Goal: Task Accomplishment & Management: Complete application form

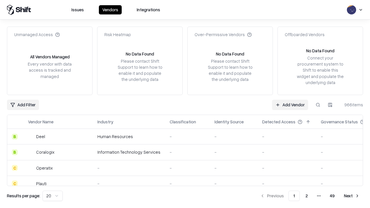
click at [290, 105] on link "Add Vendor" at bounding box center [290, 105] width 36 height 10
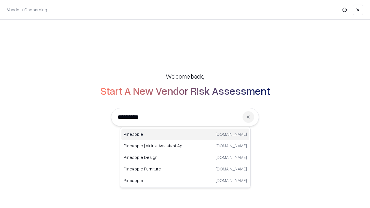
click at [185, 134] on div "Pineapple [DOMAIN_NAME]" at bounding box center [185, 135] width 128 height 12
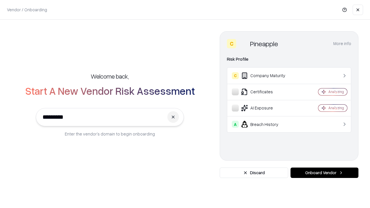
type input "*********"
click at [324, 173] on button "Onboard Vendor" at bounding box center [325, 173] width 68 height 10
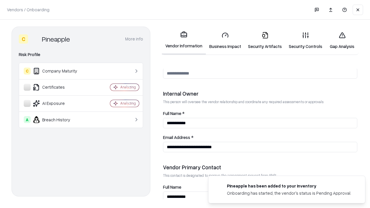
scroll to position [300, 0]
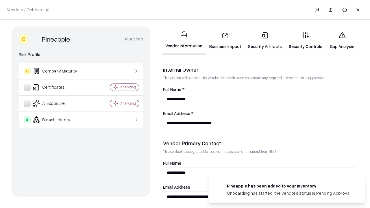
click at [265, 40] on link "Security Artifacts" at bounding box center [265, 40] width 41 height 27
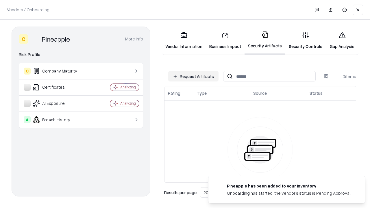
click at [193, 76] on button "Request Artifacts" at bounding box center [193, 76] width 50 height 10
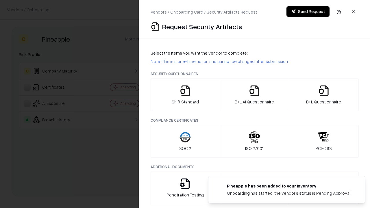
click at [324, 95] on icon "button" at bounding box center [324, 91] width 12 height 12
click at [254, 95] on icon "button" at bounding box center [255, 91] width 12 height 12
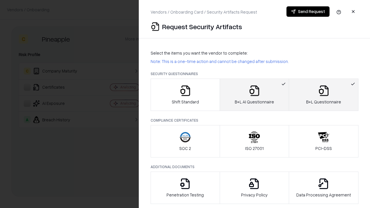
click at [308, 12] on button "Send Request" at bounding box center [308, 11] width 43 height 10
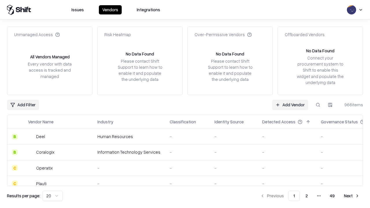
click at [318, 105] on button at bounding box center [318, 105] width 10 height 10
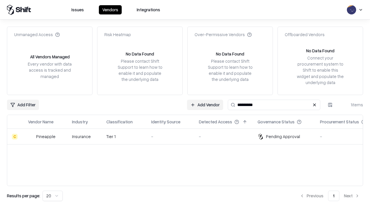
type input "*********"
click at [189, 137] on div "-" at bounding box center [170, 137] width 38 height 6
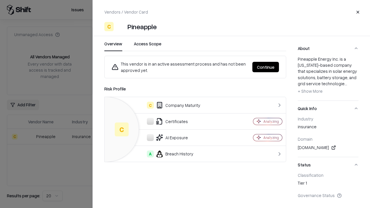
click at [266, 67] on button "Continue" at bounding box center [265, 67] width 27 height 10
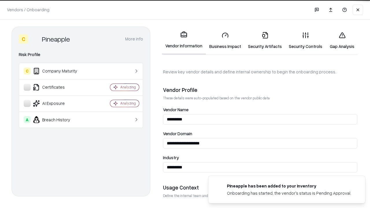
click at [265, 40] on link "Security Artifacts" at bounding box center [265, 40] width 41 height 27
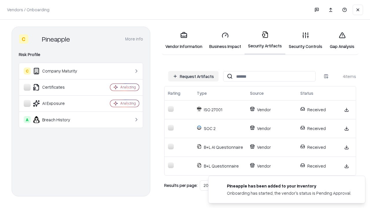
click at [342, 40] on link "Gap Analysis" at bounding box center [342, 40] width 33 height 27
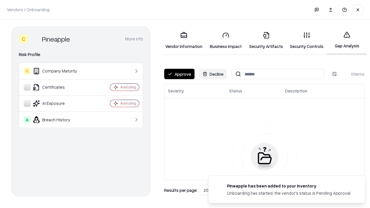
click at [179, 74] on button "Approve" at bounding box center [179, 74] width 30 height 10
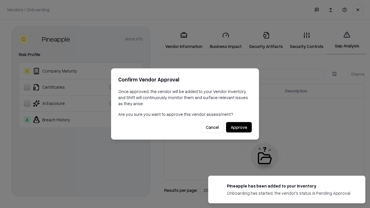
click at [239, 127] on button "Approve" at bounding box center [239, 127] width 26 height 10
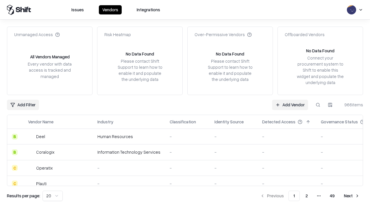
type input "*********"
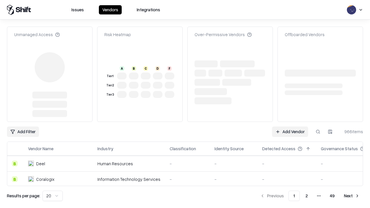
click at [290, 127] on link "Add Vendor" at bounding box center [290, 132] width 36 height 10
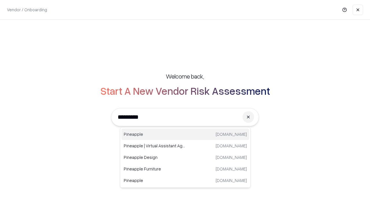
click at [185, 134] on div "Pineapple [DOMAIN_NAME]" at bounding box center [185, 135] width 128 height 12
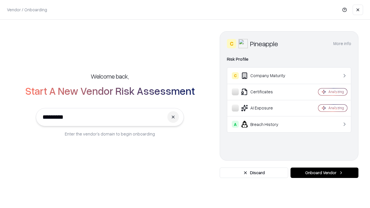
type input "*********"
click at [324, 173] on button "Onboard Vendor" at bounding box center [325, 173] width 68 height 10
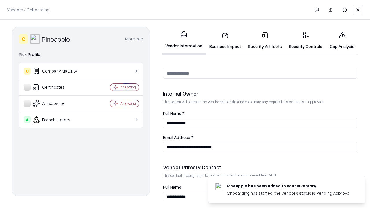
scroll to position [300, 0]
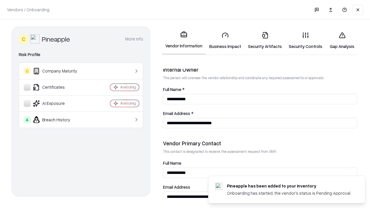
click at [342, 40] on link "Gap Analysis" at bounding box center [342, 40] width 33 height 27
